Goal: Check status

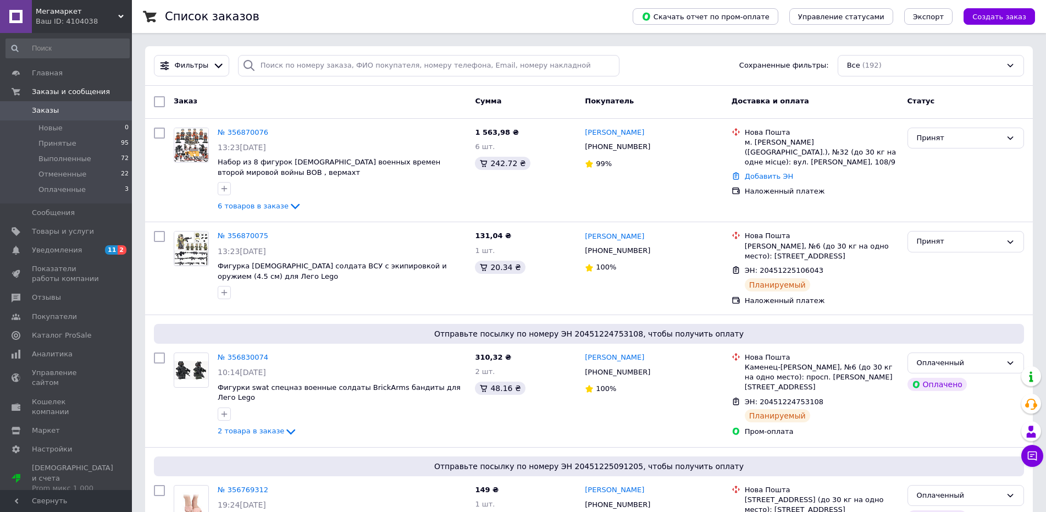
click at [38, 118] on link "Заказы 0" at bounding box center [67, 110] width 135 height 19
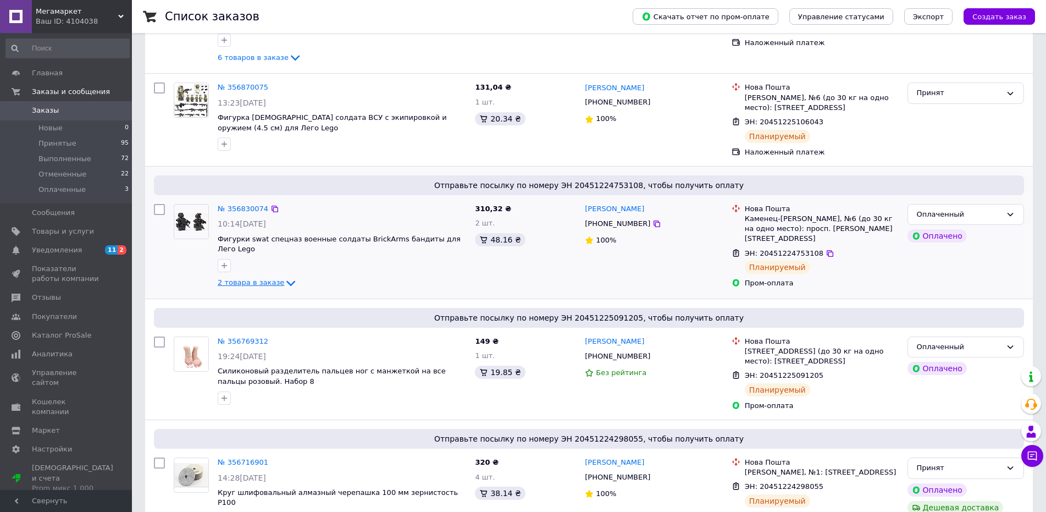
scroll to position [165, 0]
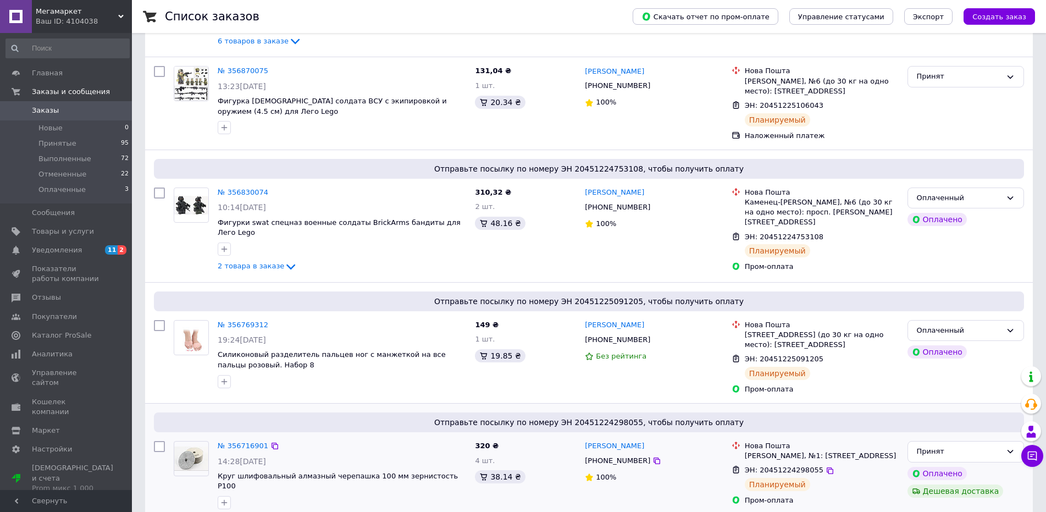
click at [359, 495] on div "№ 356716901 14:28[DATE] Круг шлифовальный алмазный черепашка 100 мм зернистость…" at bounding box center [319, 474] width 301 height 77
click at [92, 117] on link "Заказы 0" at bounding box center [67, 110] width 135 height 19
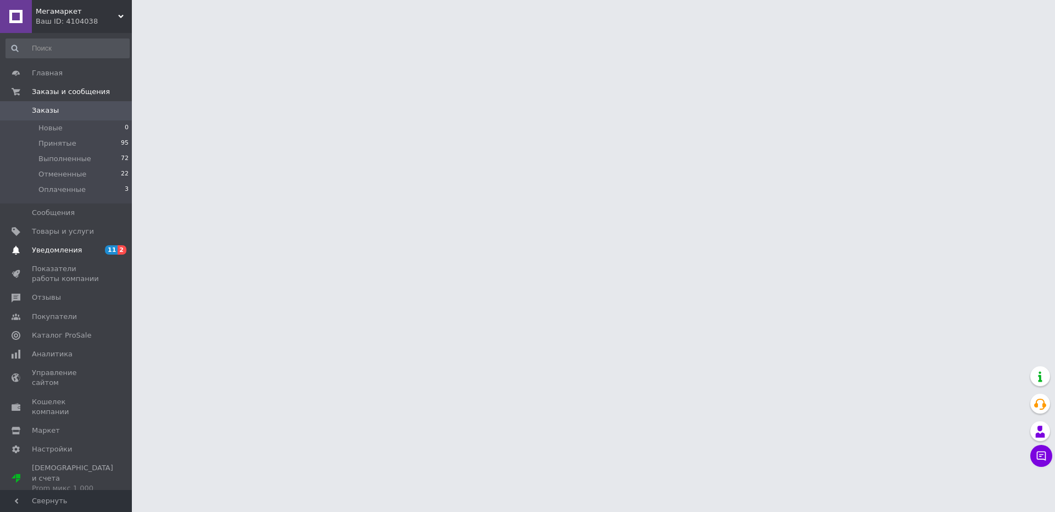
click at [114, 251] on span "11" at bounding box center [111, 249] width 13 height 9
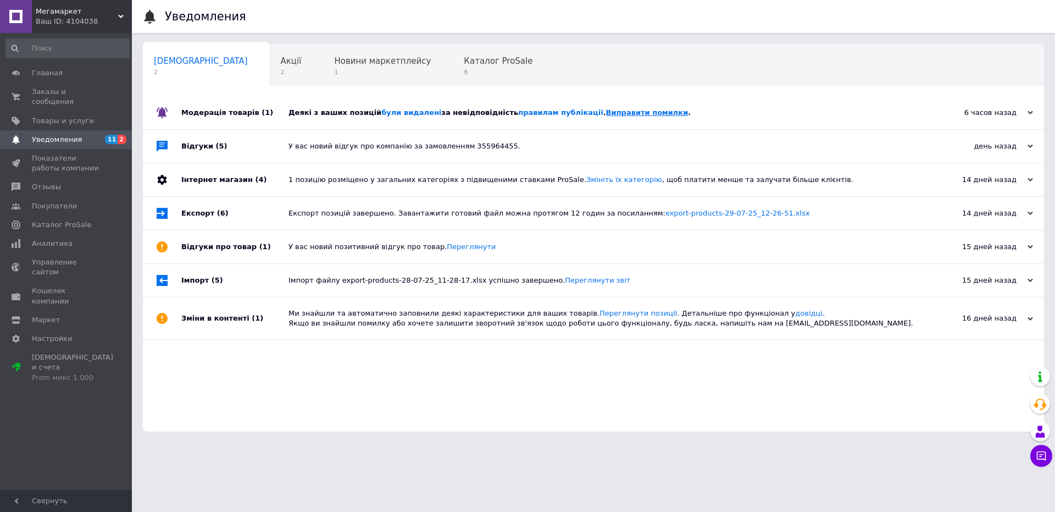
click at [606, 115] on link "Виправити помилки" at bounding box center [647, 112] width 82 height 8
